Goal: Find specific page/section: Find specific page/section

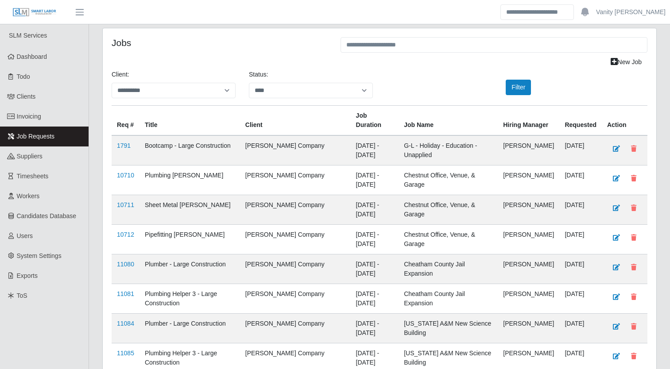
select select "****"
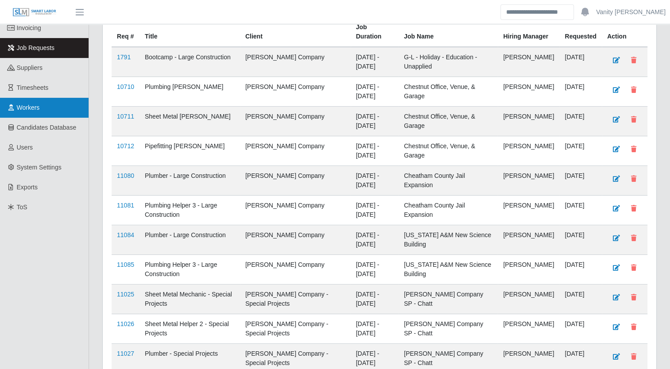
click at [34, 108] on span "Workers" at bounding box center [28, 107] width 23 height 7
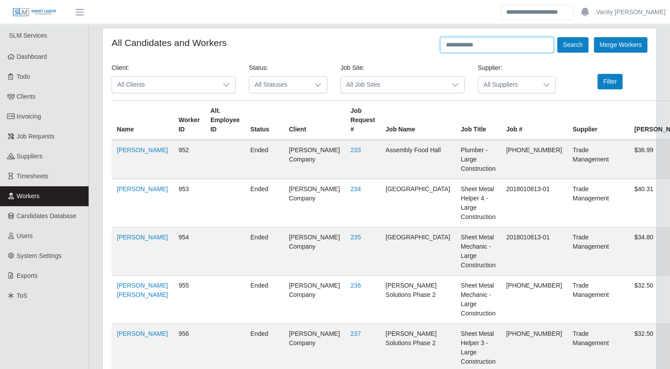
click at [514, 47] on input "text" at bounding box center [496, 44] width 113 height 15
type input "**********"
click at [557, 37] on button "Search" at bounding box center [572, 44] width 31 height 15
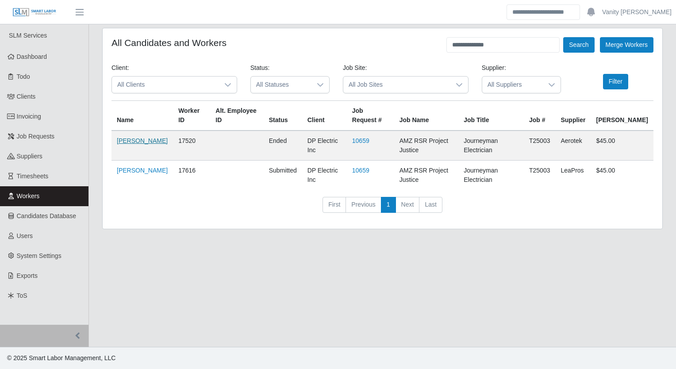
click at [125, 144] on link "Larry Cummings" at bounding box center [142, 140] width 51 height 7
click at [131, 144] on link "Larry Cummings" at bounding box center [142, 140] width 51 height 7
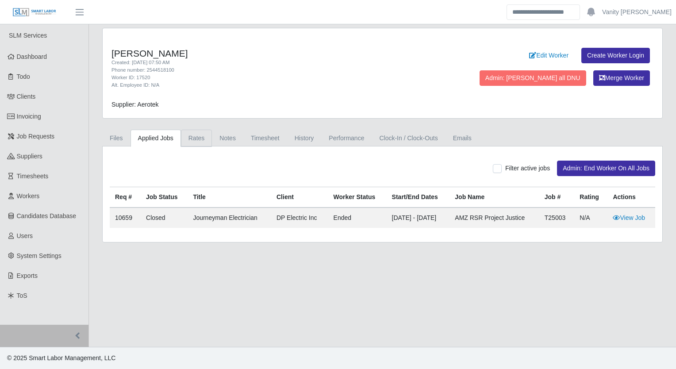
click at [200, 136] on link "Rates" at bounding box center [196, 138] width 31 height 17
click at [195, 131] on link "Rates" at bounding box center [196, 138] width 31 height 17
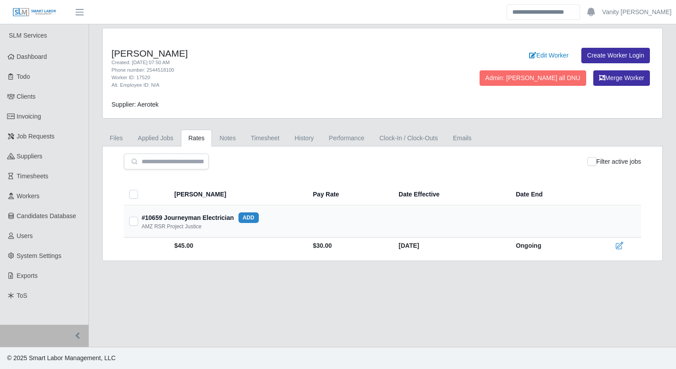
drag, startPoint x: 182, startPoint y: 297, endPoint x: 187, endPoint y: 290, distance: 8.6
click at [182, 297] on main "Larry Cummings Created: 07/24/2025 07:50 AM Phone number: 2544518100 Worker ID:…" at bounding box center [382, 185] width 587 height 323
click at [288, 135] on link "History" at bounding box center [304, 138] width 35 height 17
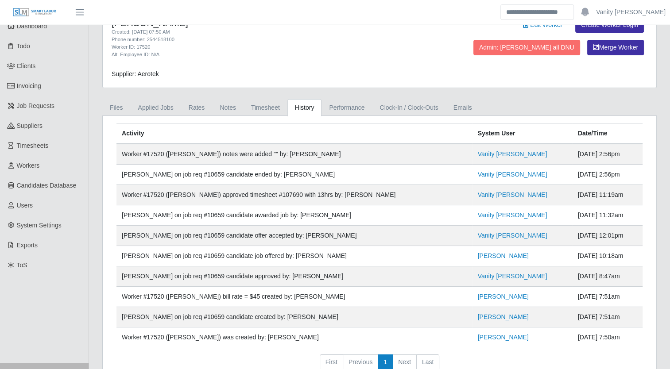
scroll to position [66, 0]
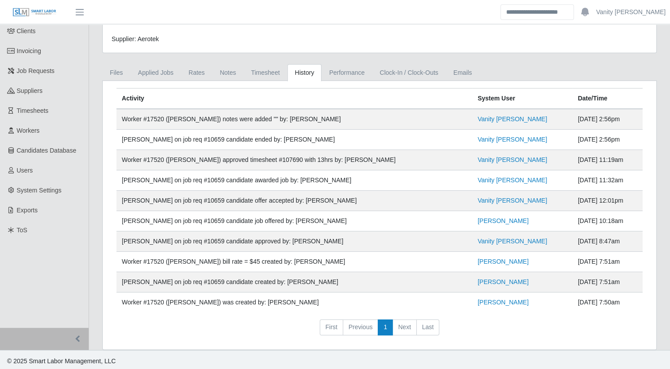
click at [464, 24] on header "Vanity Avila Account Settings Logout" at bounding box center [335, 12] width 670 height 24
